Goal: Navigation & Orientation: Find specific page/section

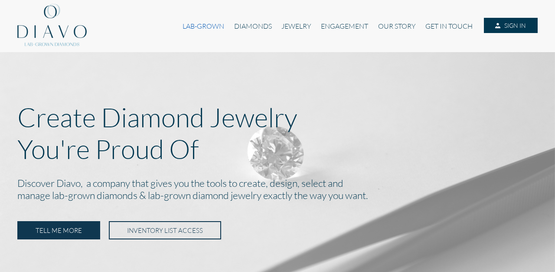
click at [212, 28] on link "LAB-GROWN" at bounding box center [203, 26] width 51 height 16
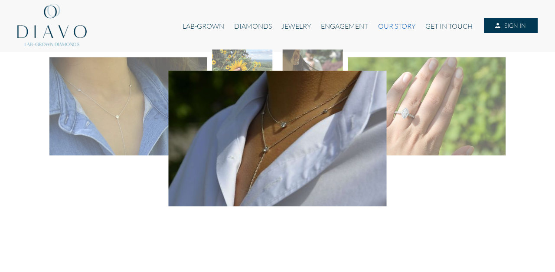
click at [387, 30] on link "OUR STORY" at bounding box center [397, 26] width 47 height 16
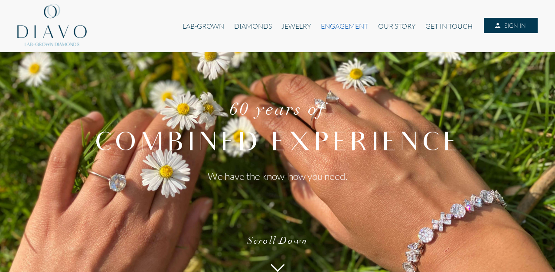
click at [340, 28] on link "ENGAGEMENT" at bounding box center [344, 26] width 57 height 16
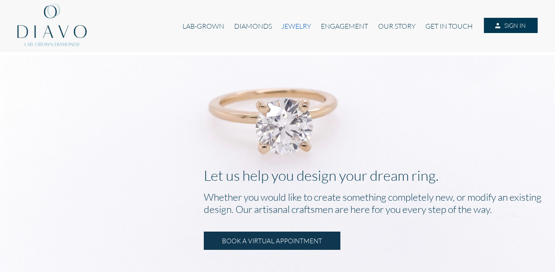
click at [299, 23] on link "JEWELRY" at bounding box center [296, 26] width 39 height 16
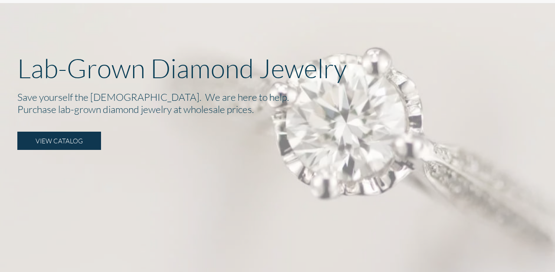
scroll to position [49, 0]
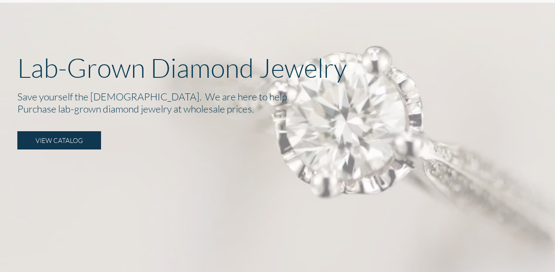
click at [64, 140] on link "VIEW CATALOG" at bounding box center [59, 140] width 84 height 18
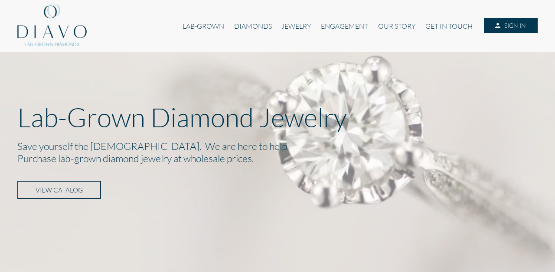
click at [53, 190] on link "VIEW CATALOG" at bounding box center [59, 189] width 84 height 18
click at [517, 24] on link "SIGN IN" at bounding box center [511, 26] width 54 height 16
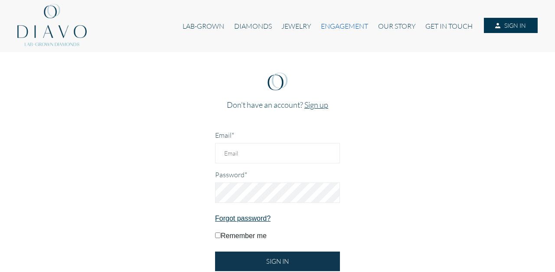
click at [326, 30] on link "ENGAGEMENT" at bounding box center [344, 26] width 57 height 16
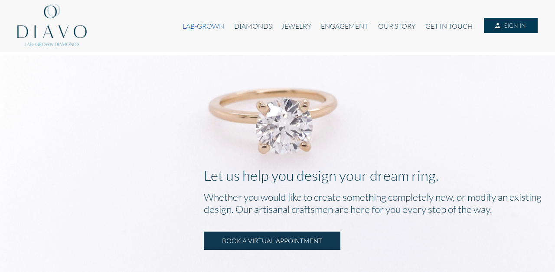
click at [207, 23] on link "LAB-GROWN" at bounding box center [203, 26] width 51 height 16
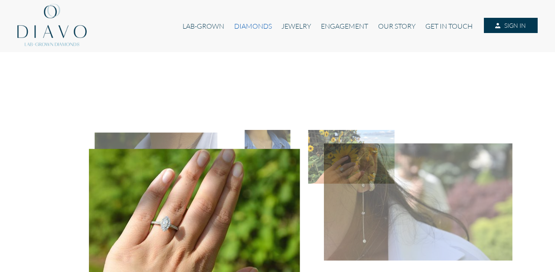
click at [257, 27] on link "DIAMONDS" at bounding box center [253, 26] width 47 height 16
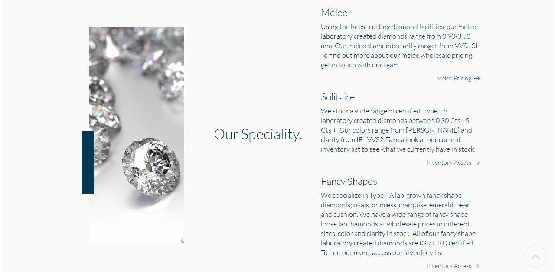
scroll to position [303, 0]
click at [455, 78] on link "Melee Pricing" at bounding box center [453, 79] width 35 height 9
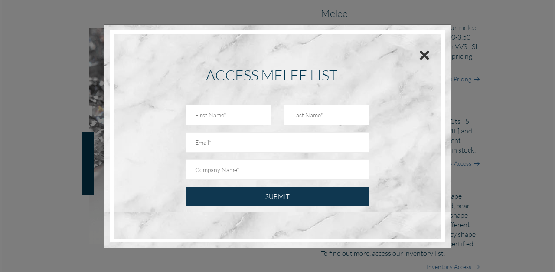
click at [427, 56] on button "×" at bounding box center [424, 55] width 11 height 20
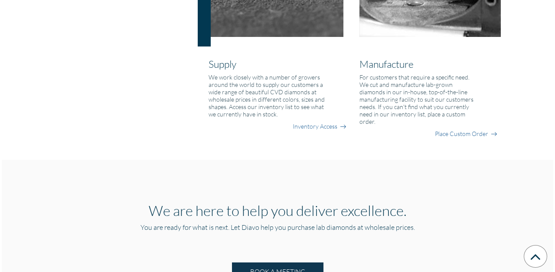
scroll to position [756, 0]
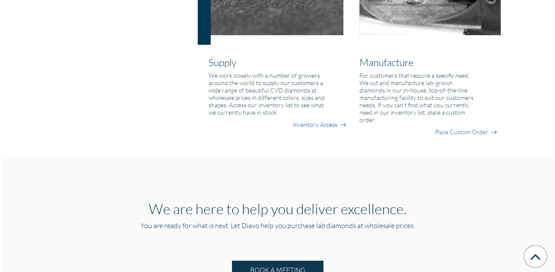
click at [328, 124] on link "Inventory Access" at bounding box center [315, 124] width 45 height 9
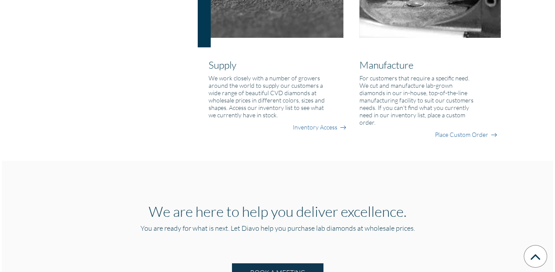
scroll to position [768, 0]
